Goal: Information Seeking & Learning: Find specific fact

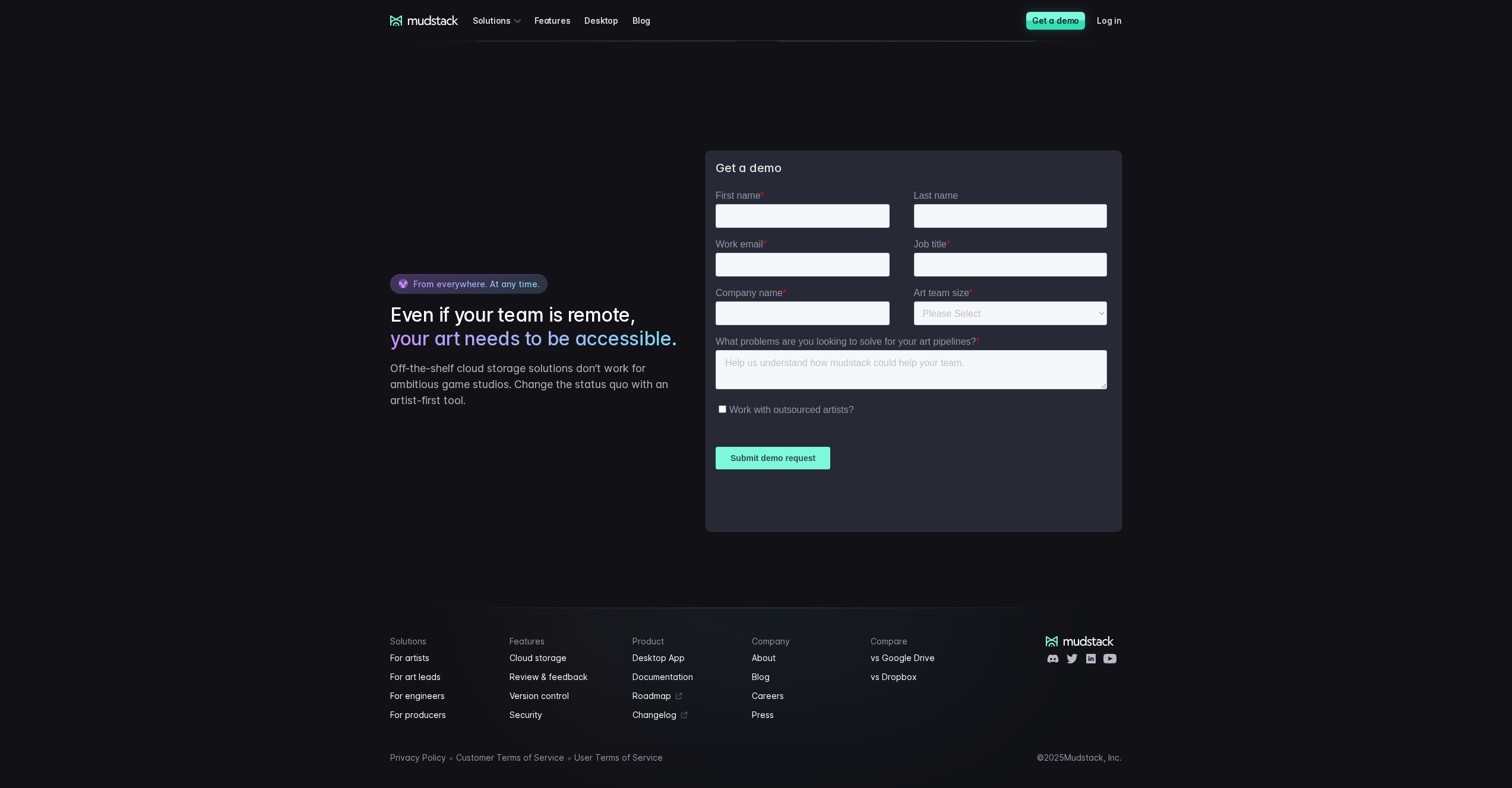
scroll to position [2696, 0]
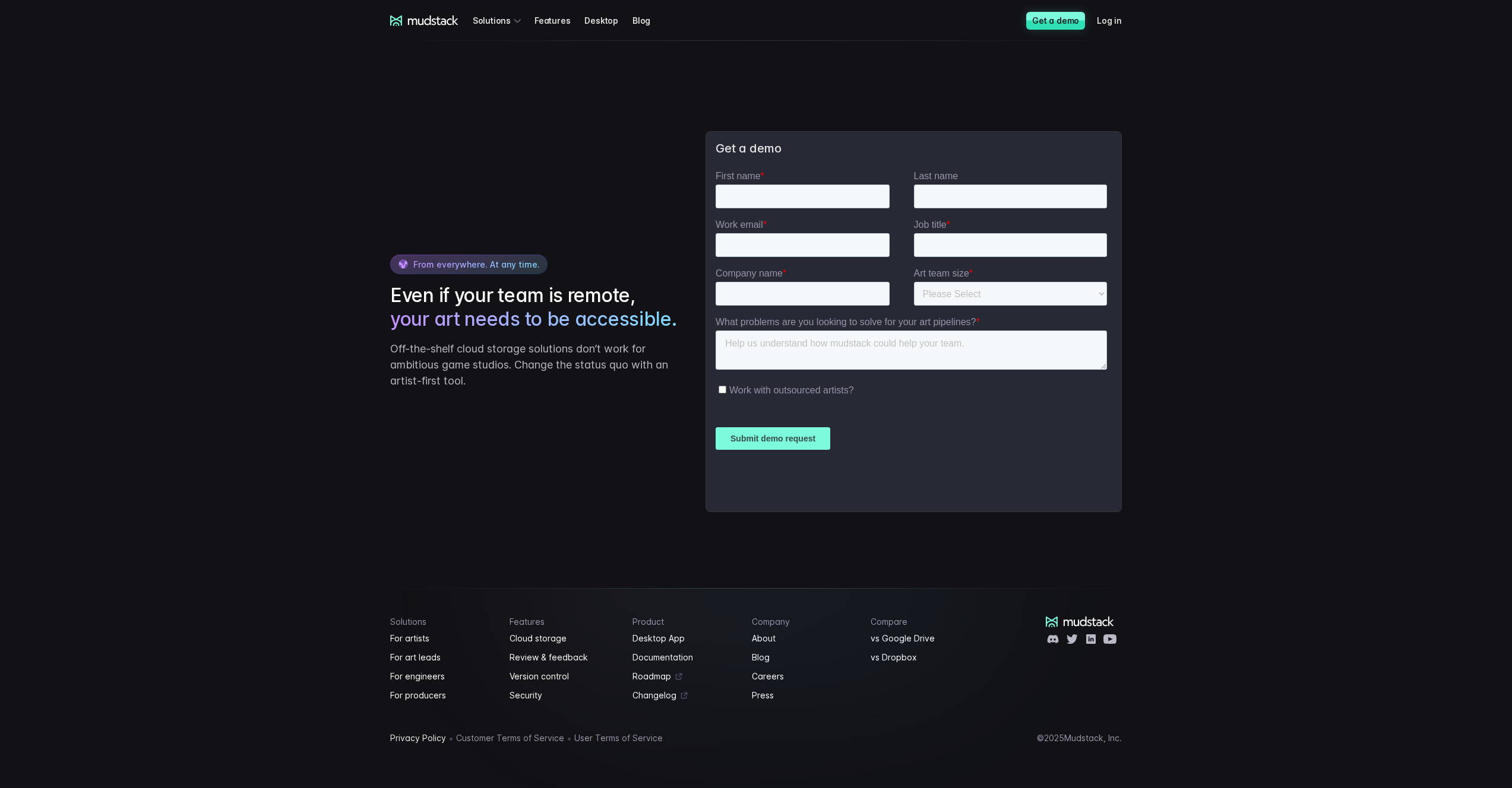
click at [421, 743] on link "Privacy Policy" at bounding box center [418, 738] width 56 height 14
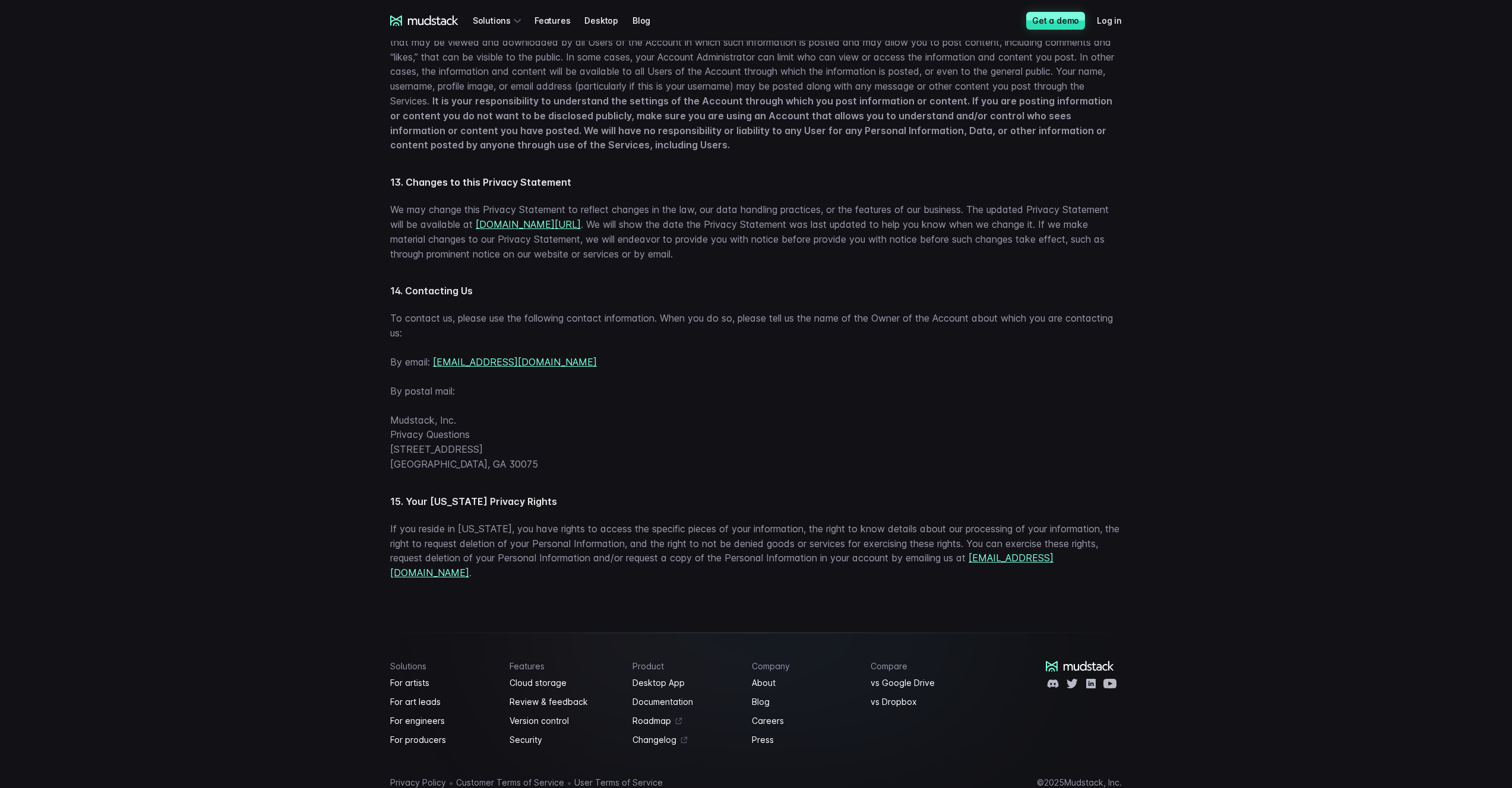
scroll to position [3416, 0]
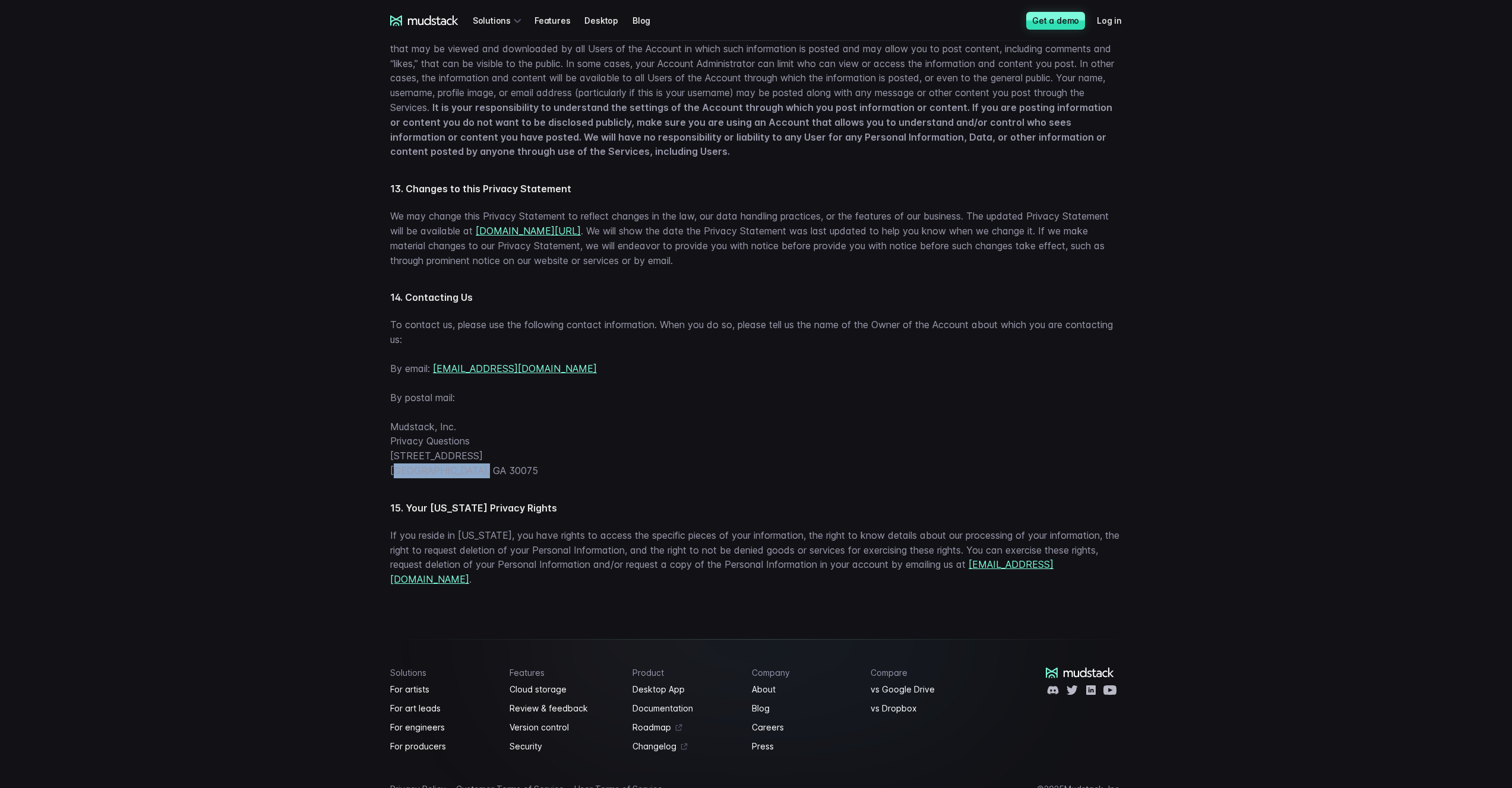
drag, startPoint x: 481, startPoint y: 518, endPoint x: 387, endPoint y: 516, distance: 94.0
copy p "[GEOGRAPHIC_DATA], GA 30075"
